Goal: Transaction & Acquisition: Purchase product/service

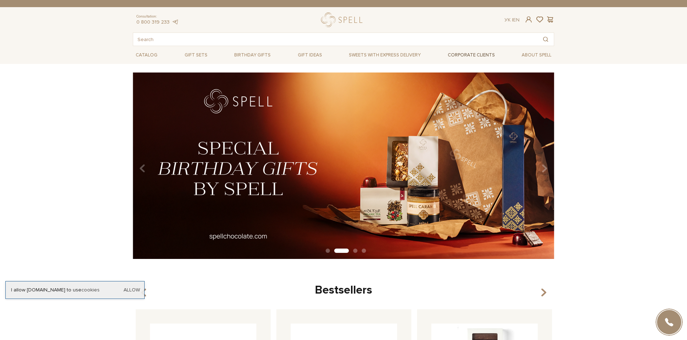
click at [463, 56] on link "Corporate clients" at bounding box center [471, 55] width 53 height 12
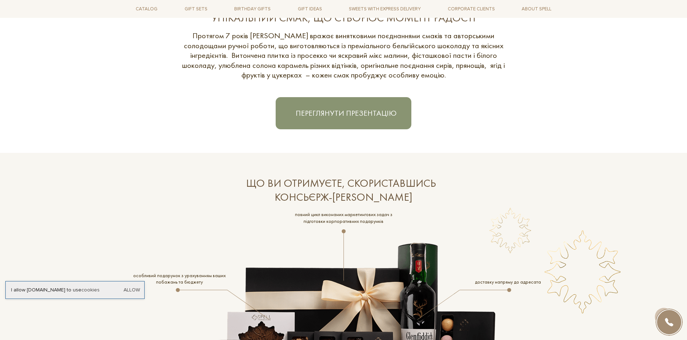
scroll to position [1082, 0]
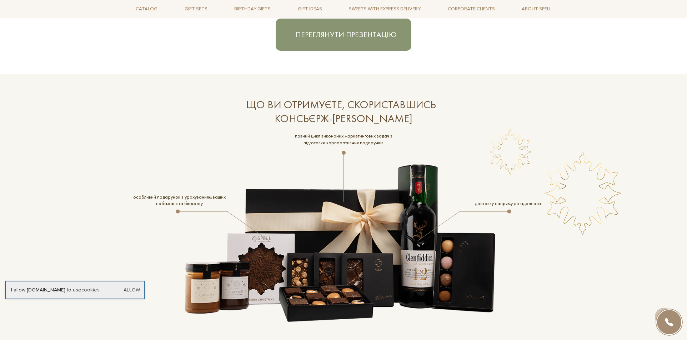
click at [324, 45] on link "Переглянути презентацію" at bounding box center [344, 35] width 136 height 32
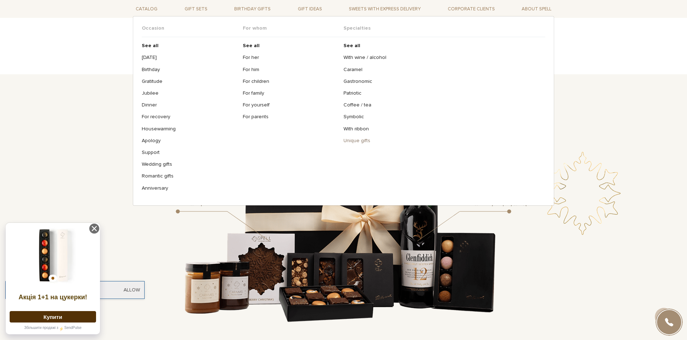
click at [363, 142] on link "Unique gifts" at bounding box center [442, 141] width 197 height 6
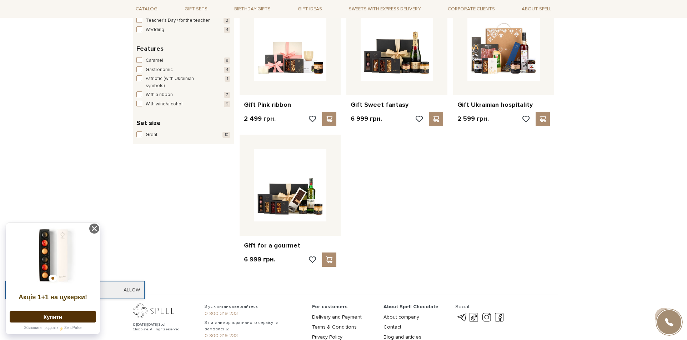
scroll to position [468, 0]
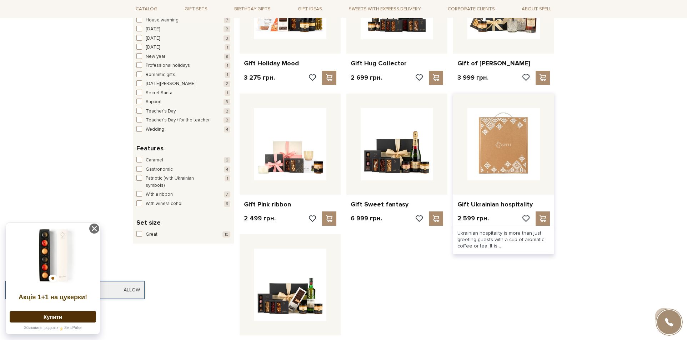
click at [504, 150] on img at bounding box center [504, 144] width 73 height 73
